Goal: Task Accomplishment & Management: Use online tool/utility

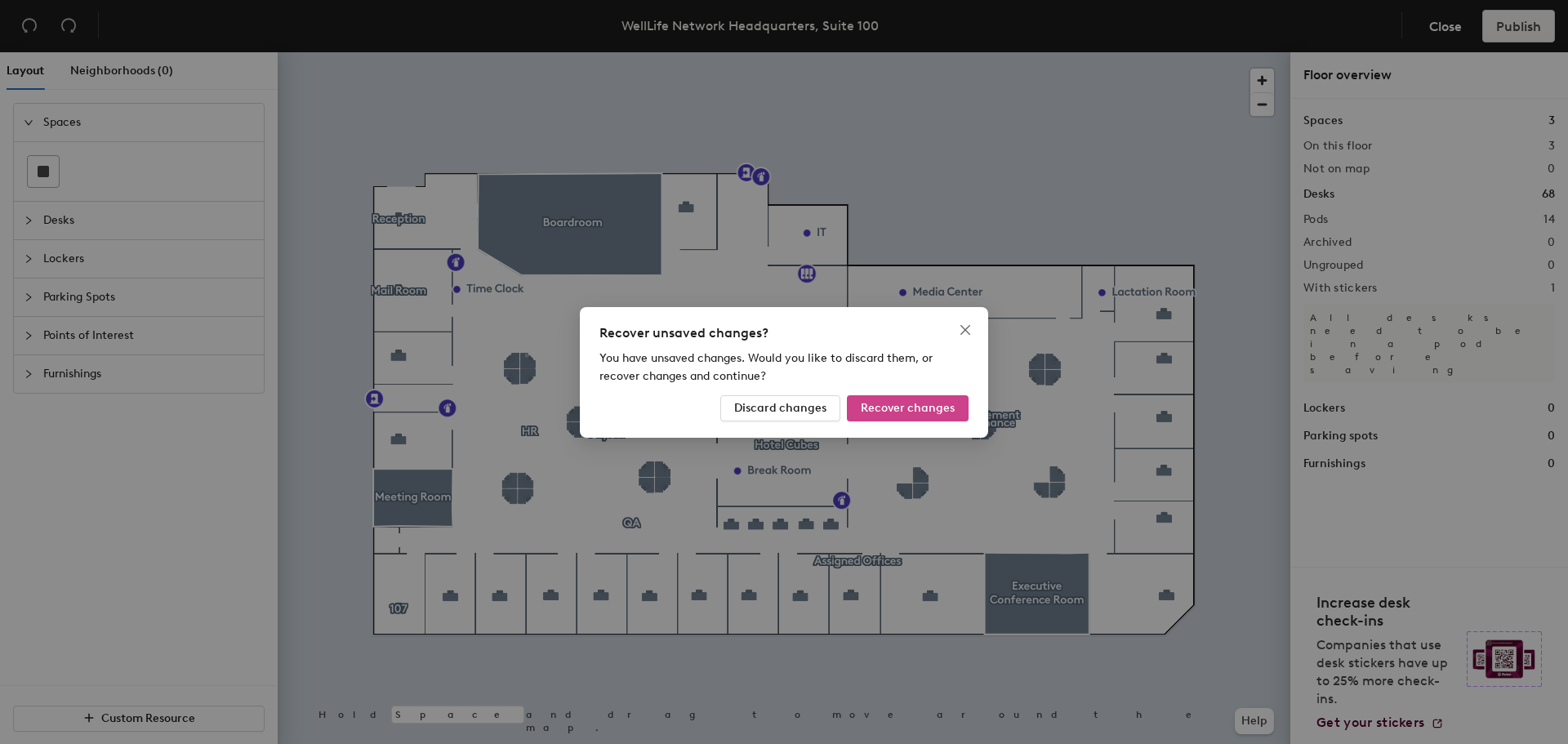
click at [898, 404] on span "Recover changes" at bounding box center [908, 407] width 94 height 14
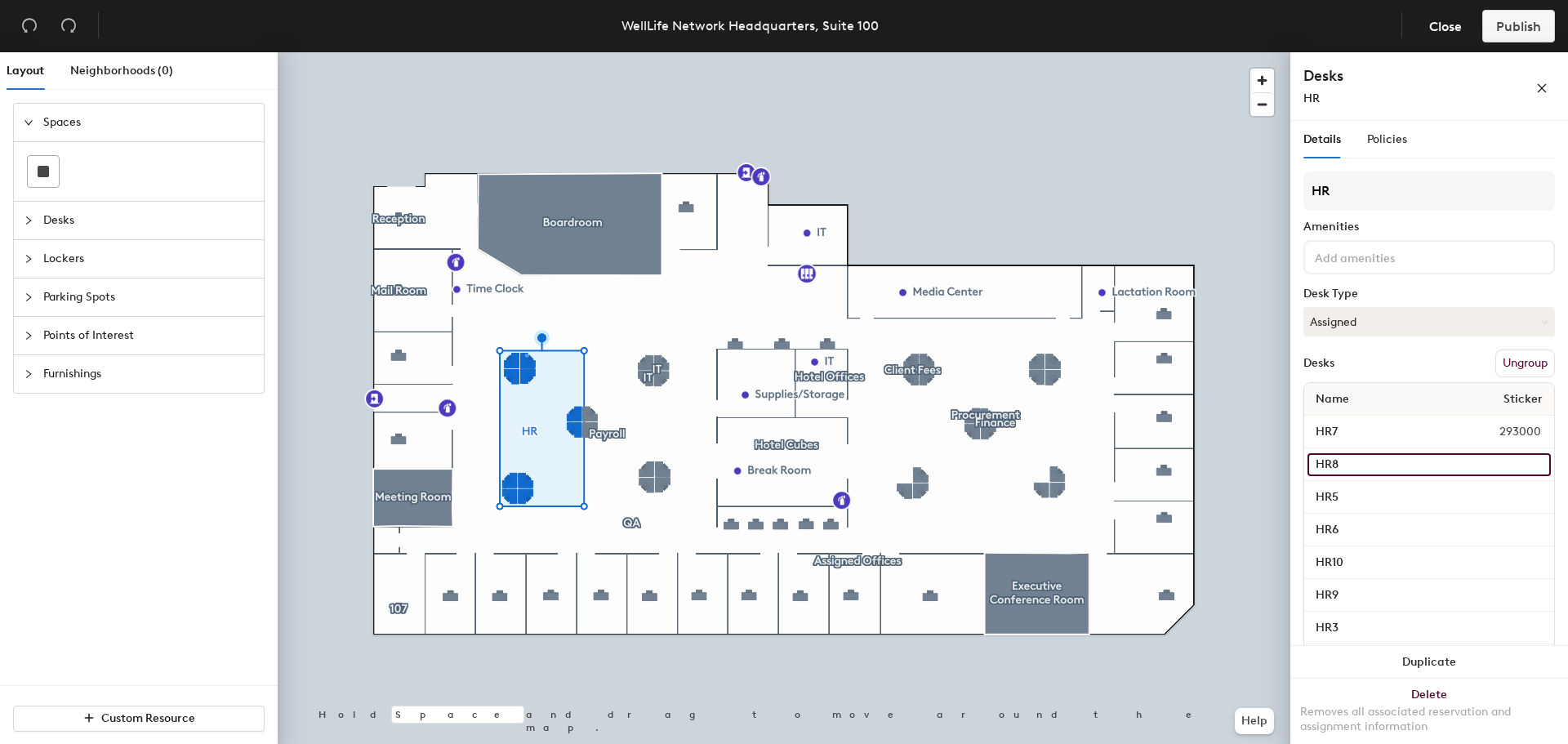
click at [1331, 459] on input "HR8" at bounding box center [1429, 465] width 243 height 23
click at [1225, 52] on div at bounding box center [784, 52] width 1013 height 0
